Goal: Task Accomplishment & Management: Manage account settings

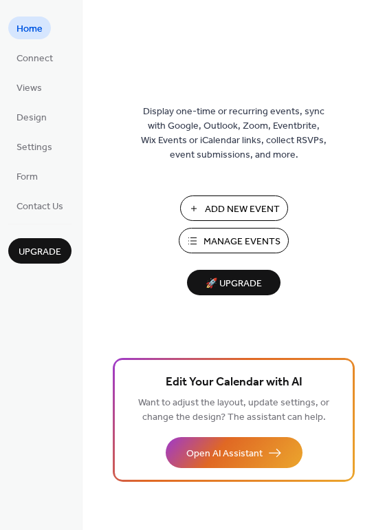
click at [244, 244] on span "Manage Events" at bounding box center [242, 242] width 77 height 14
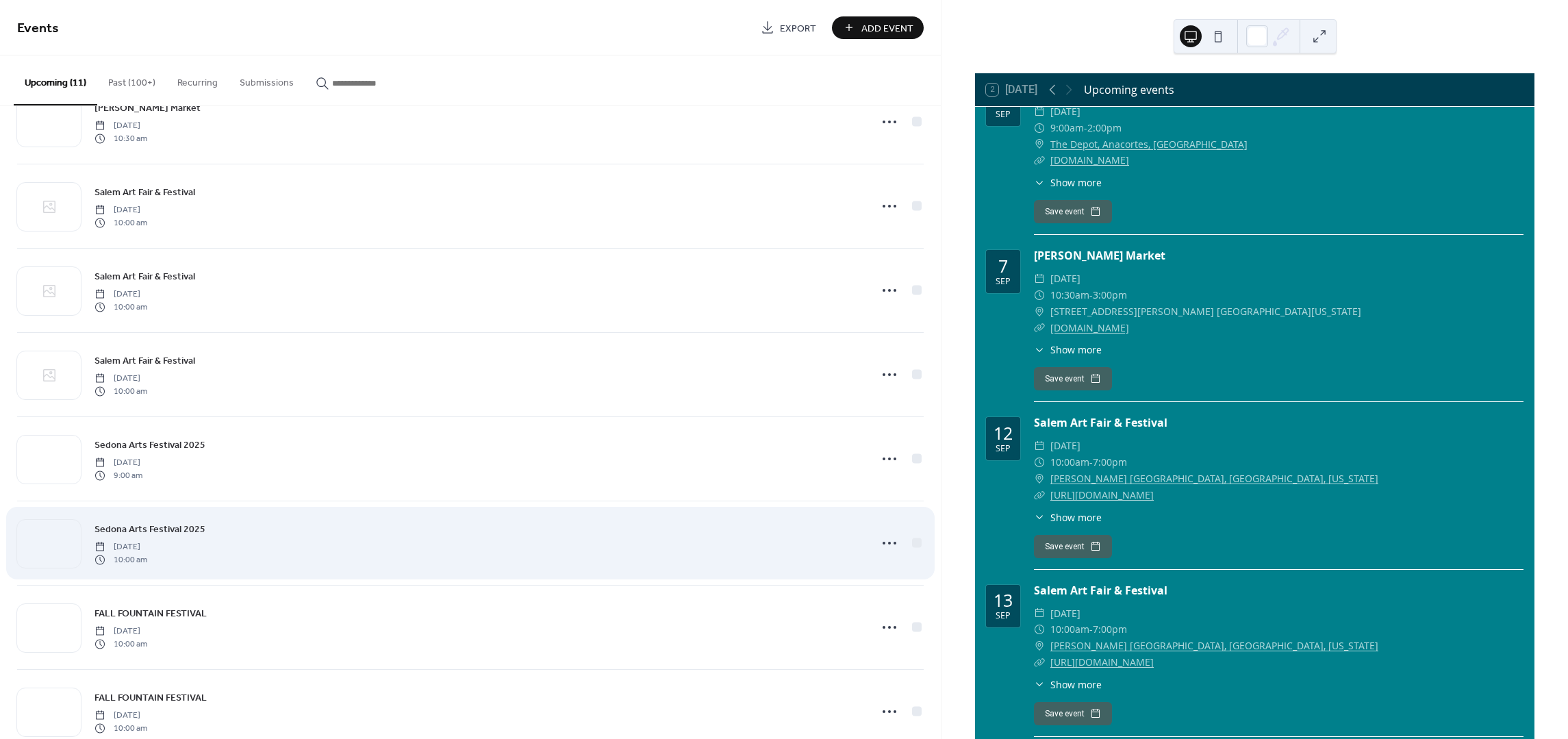
scroll to position [181, 0]
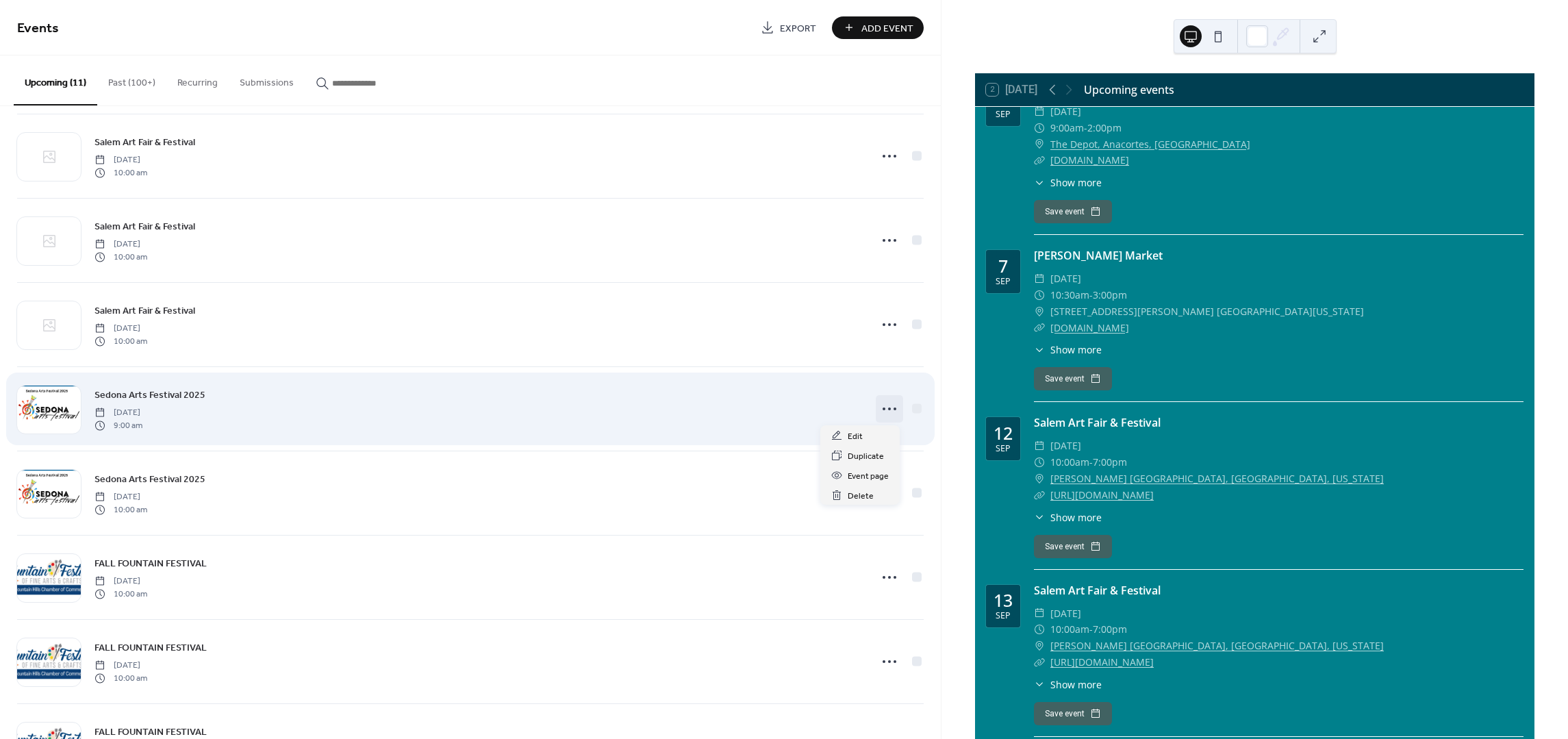
click at [888, 408] on circle at bounding box center [889, 409] width 3 height 3
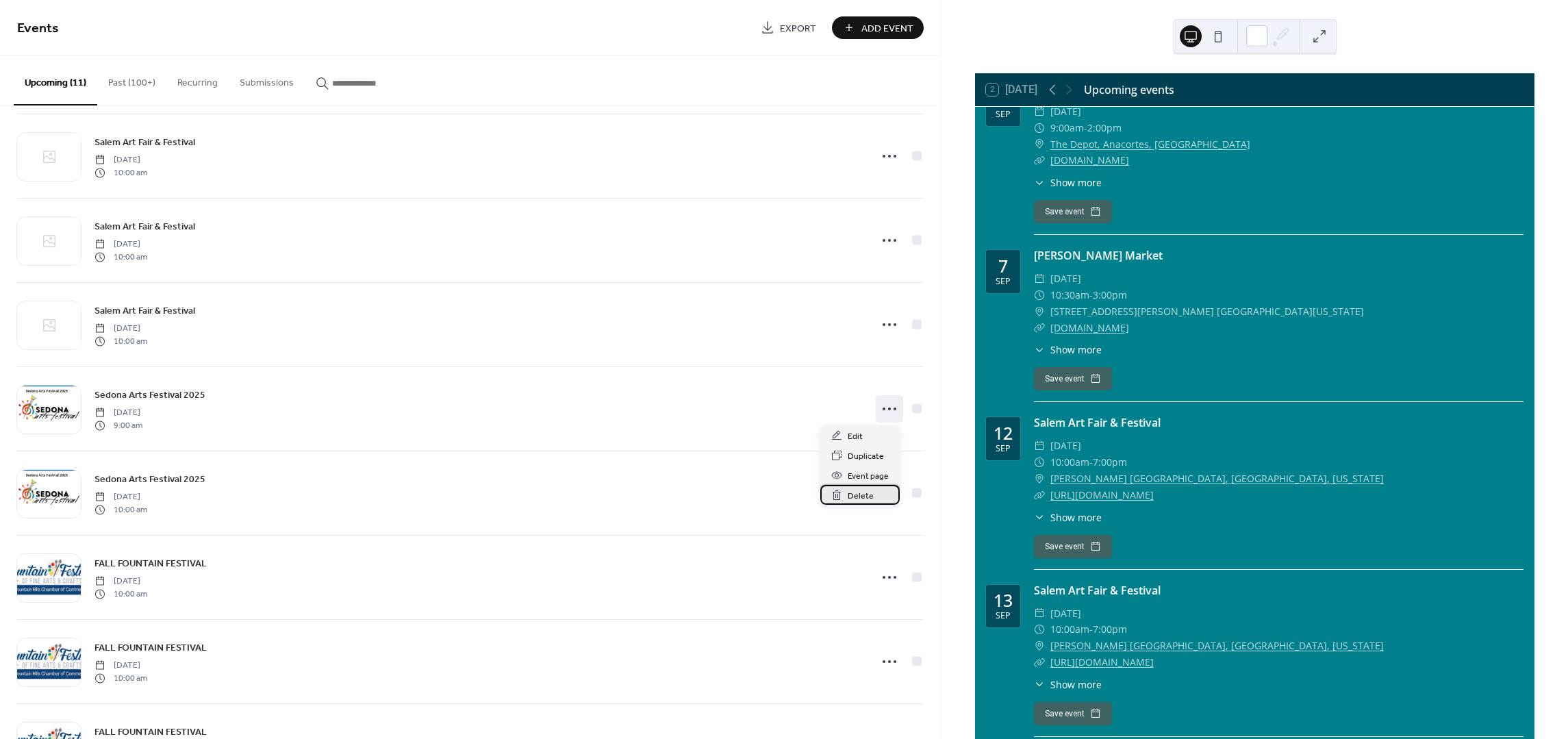
click at [874, 494] on div "Delete" at bounding box center [861, 494] width 80 height 20
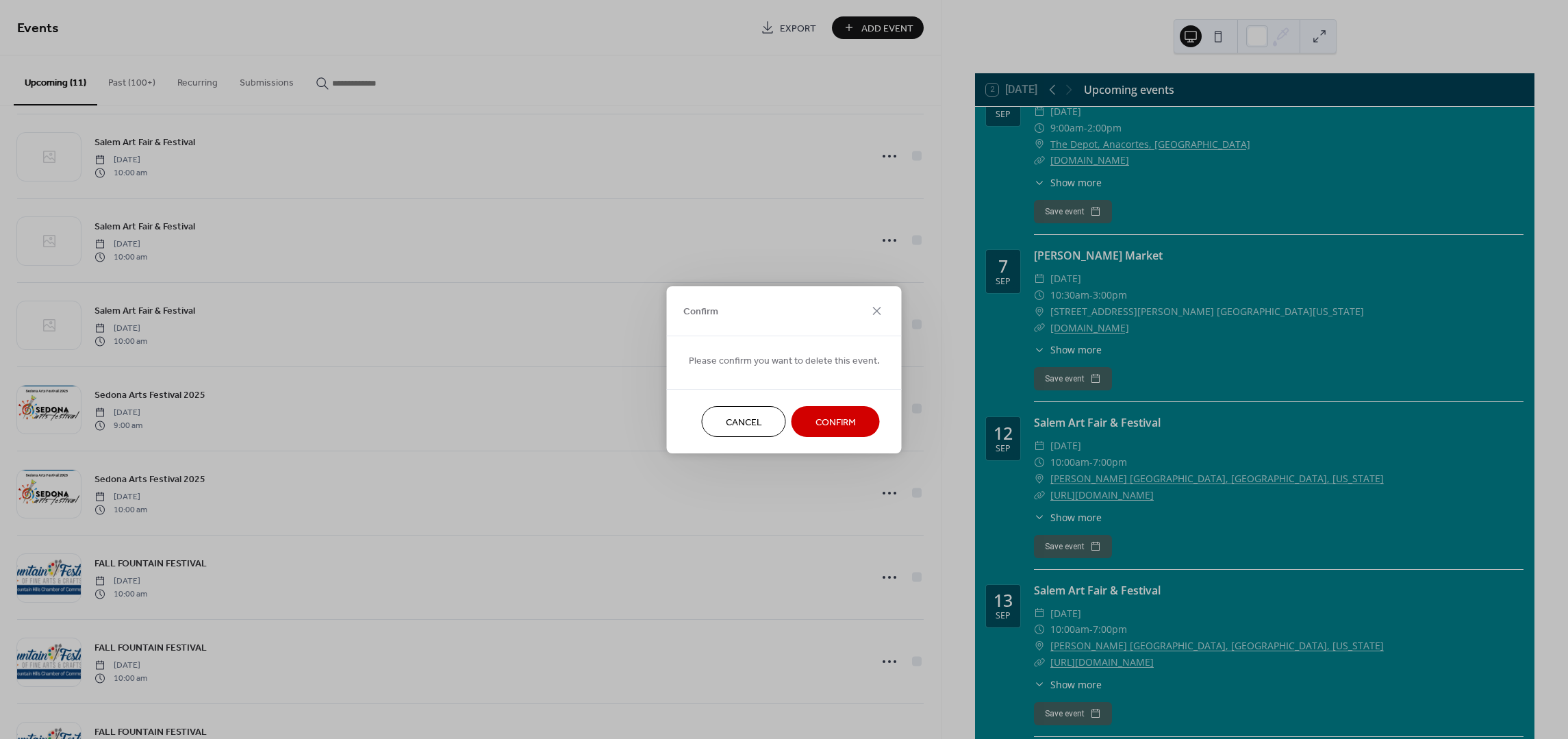
click at [848, 420] on span "Confirm" at bounding box center [836, 422] width 41 height 14
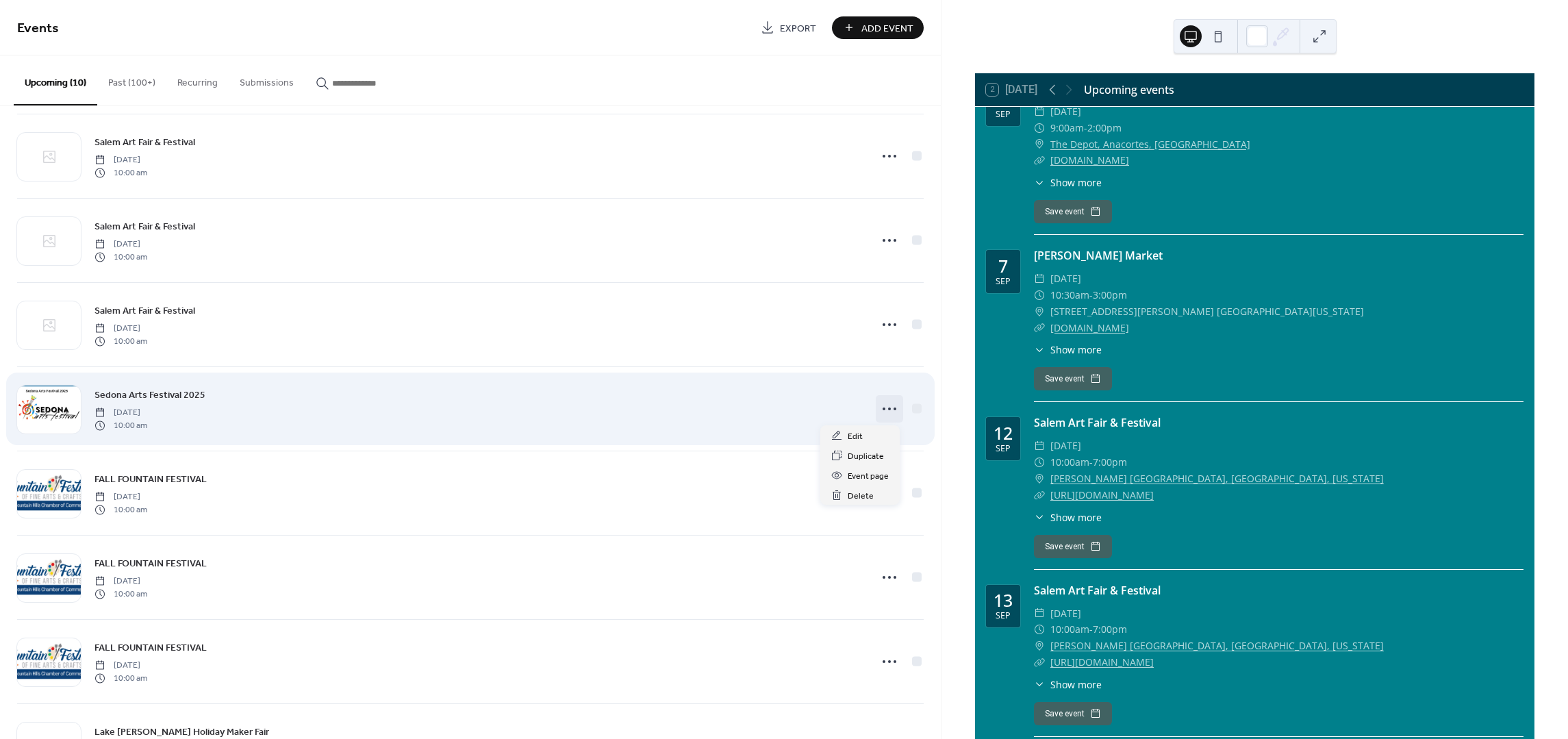
click at [885, 406] on icon at bounding box center [889, 409] width 22 height 22
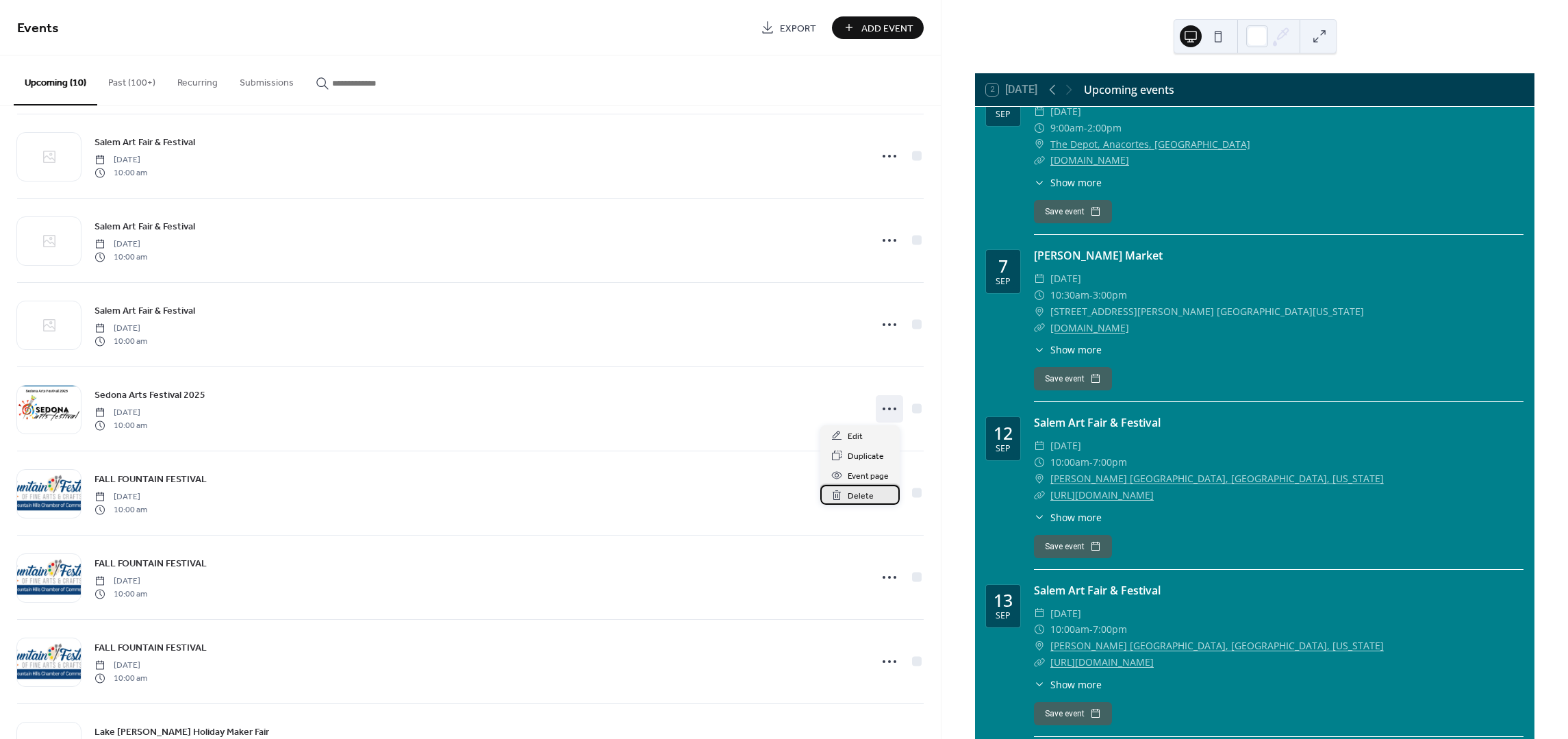
click at [874, 493] on div "Delete" at bounding box center [861, 494] width 80 height 20
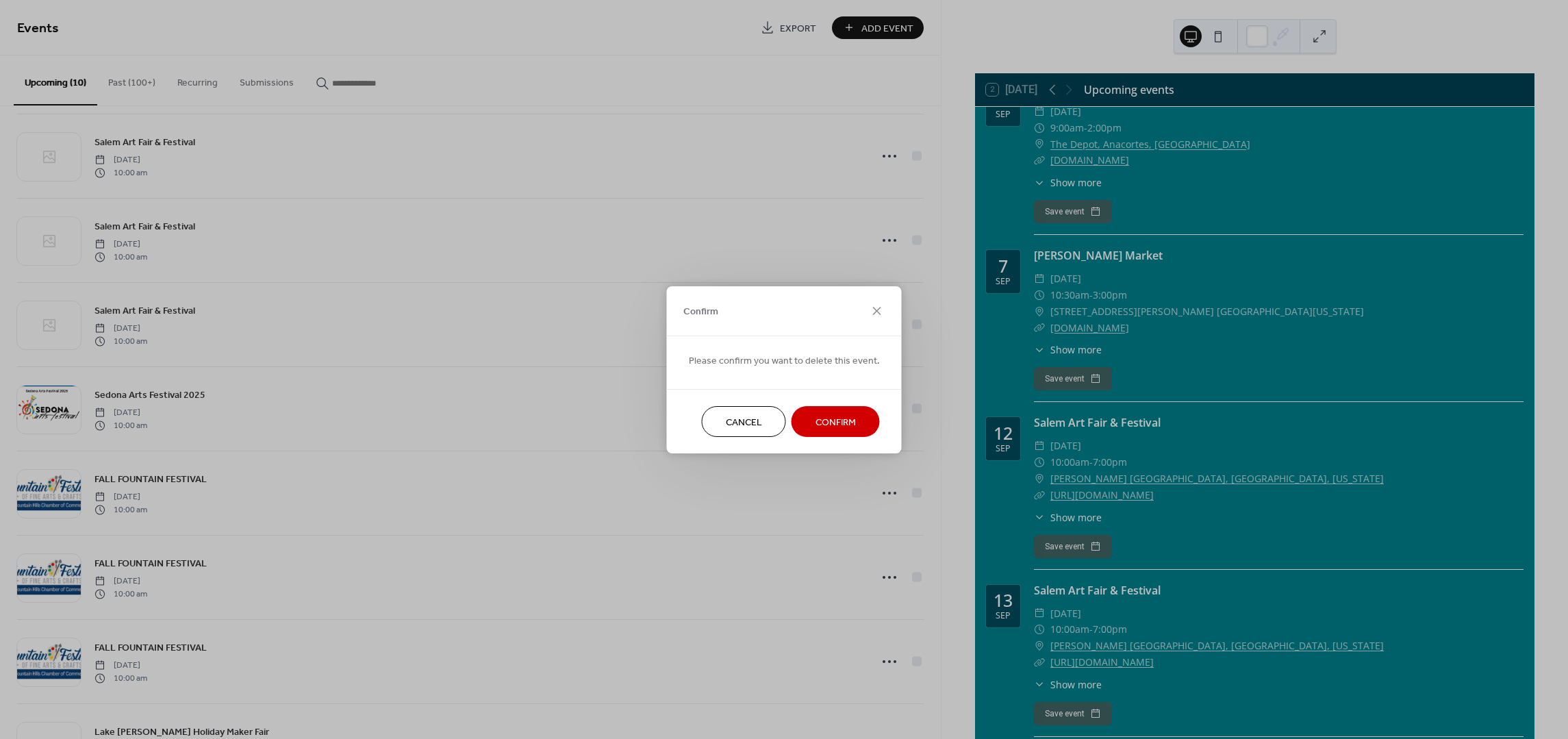
click at [834, 420] on span "Confirm" at bounding box center [836, 422] width 41 height 14
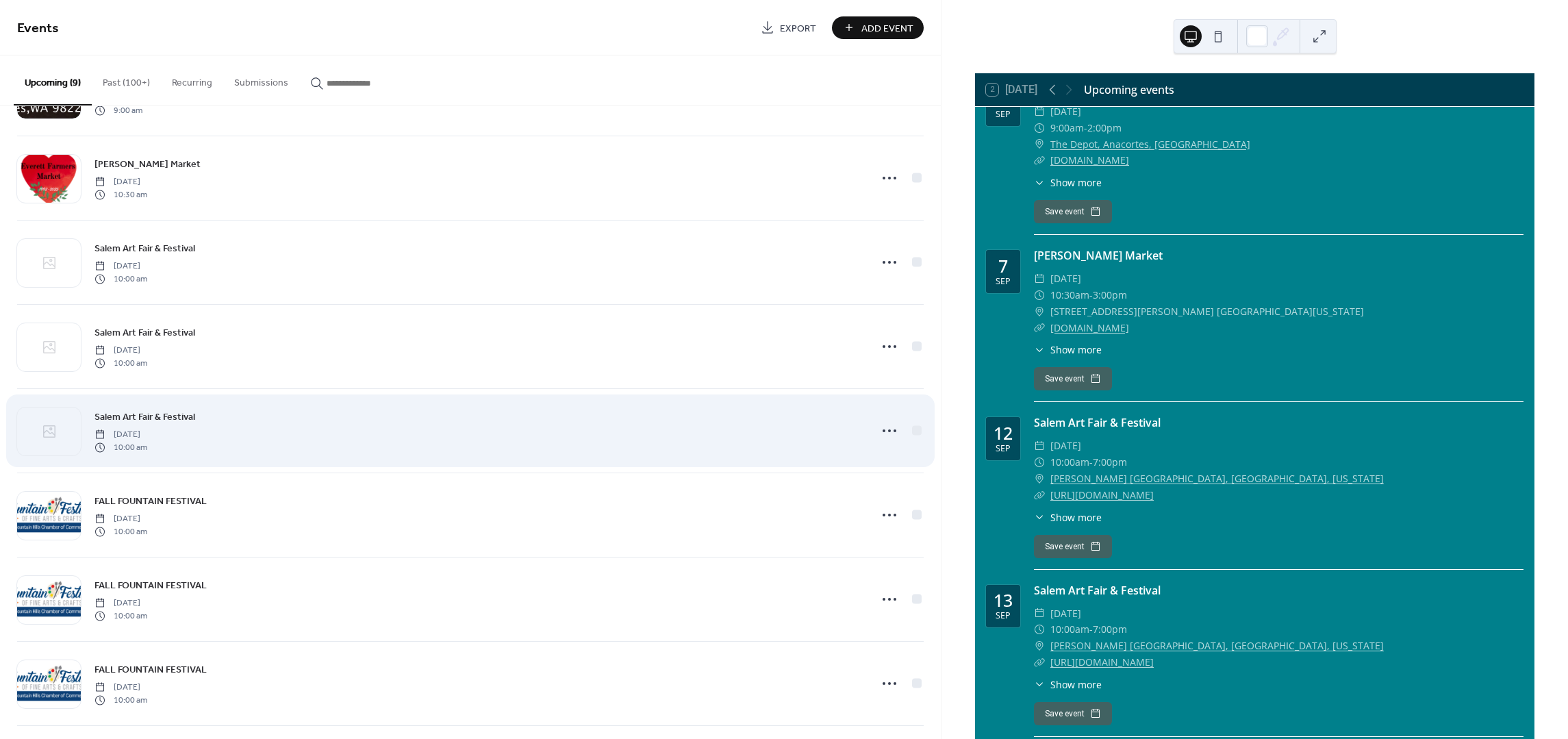
scroll to position [0, 0]
